Goal: Obtain resource: Download file/media

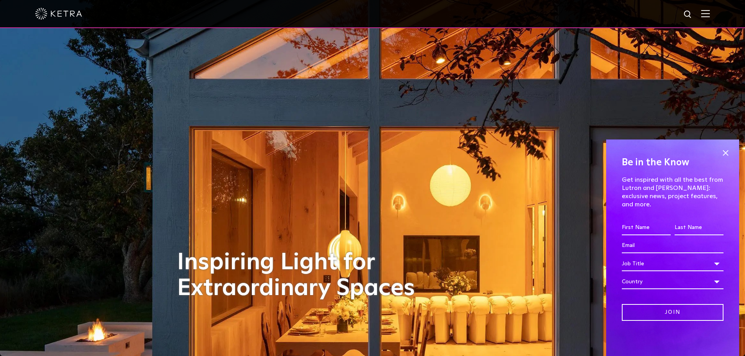
click at [710, 14] on img at bounding box center [705, 13] width 9 height 7
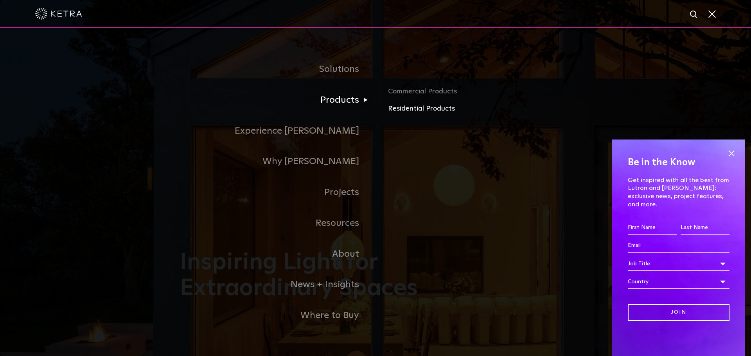
click at [413, 108] on link "Residential Products" at bounding box center [479, 108] width 183 height 11
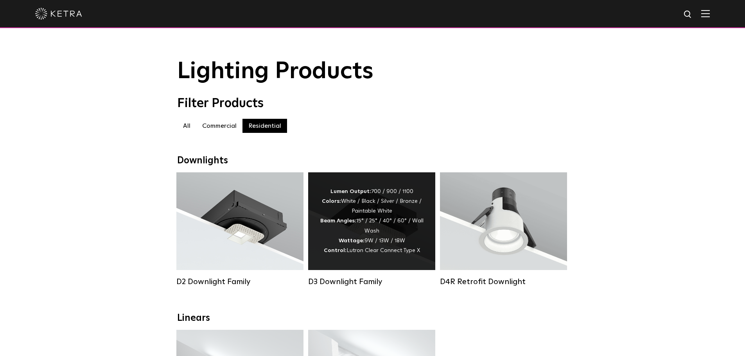
click at [328, 248] on div "Lumen Output: 700 / 900 / 1100 Colors: White / Black / Silver / Bronze / Painta…" at bounding box center [372, 221] width 104 height 69
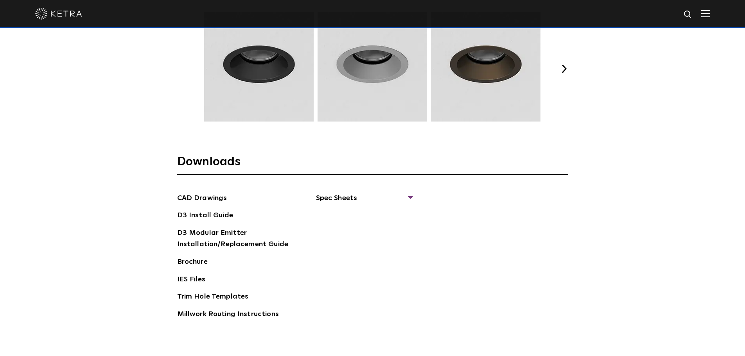
scroll to position [1173, 0]
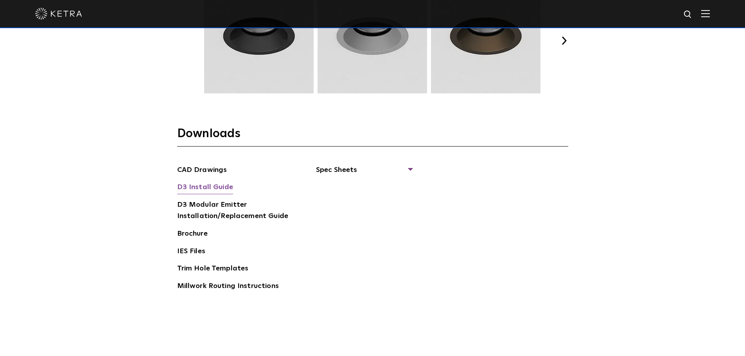
click at [181, 187] on link "D3 Install Guide" at bounding box center [205, 188] width 56 height 13
